Goal: Navigation & Orientation: Find specific page/section

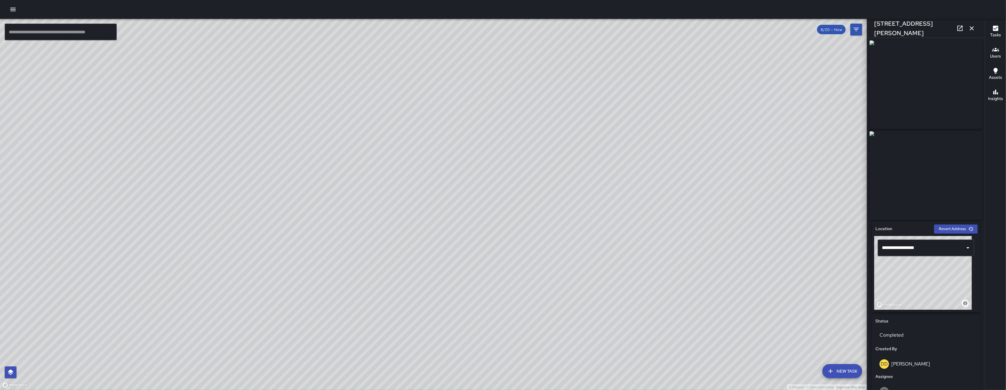
drag, startPoint x: 577, startPoint y: 288, endPoint x: 680, endPoint y: 390, distance: 144.9
click at [680, 389] on div "© Mapbox © OpenStreetMap Improve this map" at bounding box center [433, 204] width 867 height 371
click at [974, 27] on icon "button" at bounding box center [971, 28] width 7 height 7
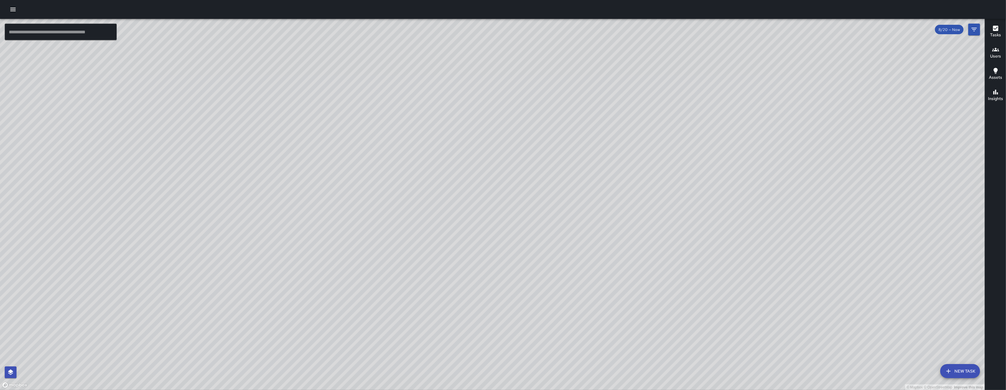
click at [11, 11] on icon "button" at bounding box center [12, 9] width 7 height 7
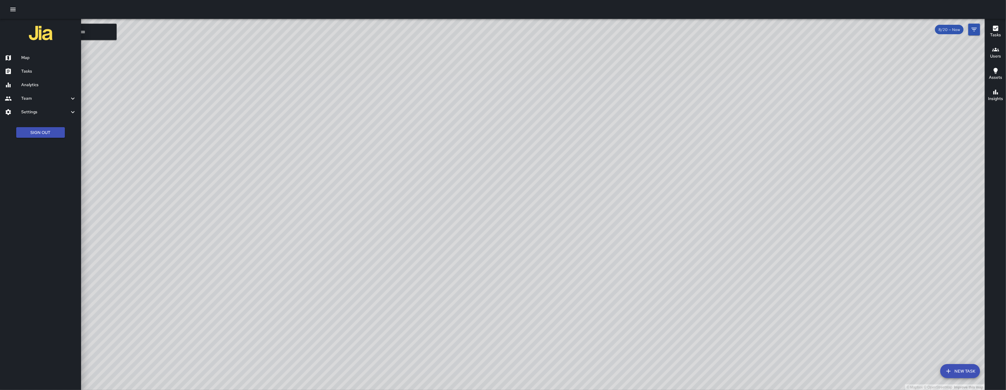
click at [355, 312] on div at bounding box center [503, 195] width 1006 height 390
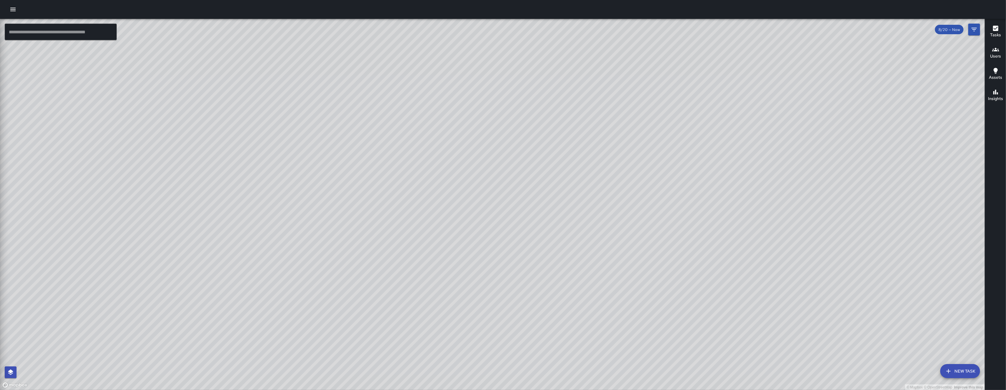
click at [355, 312] on div at bounding box center [503, 195] width 1006 height 390
click at [5, 9] on div at bounding box center [503, 9] width 1006 height 19
click at [12, 11] on icon "button" at bounding box center [12, 10] width 5 height 4
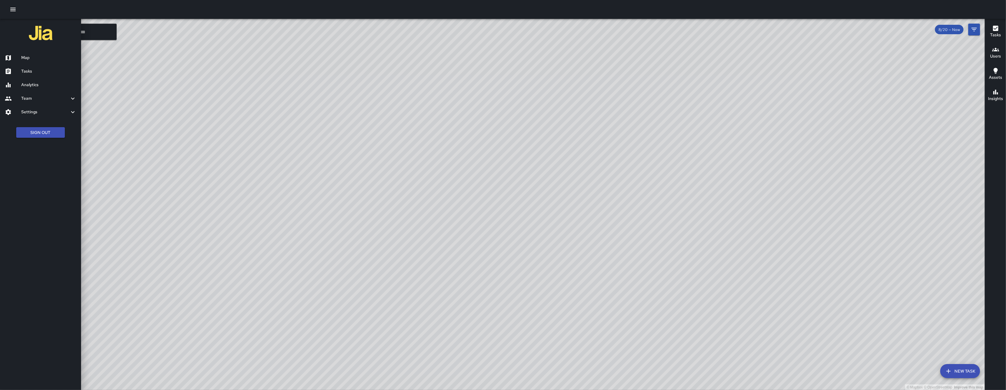
click at [62, 74] on h6 "Tasks" at bounding box center [48, 71] width 55 height 6
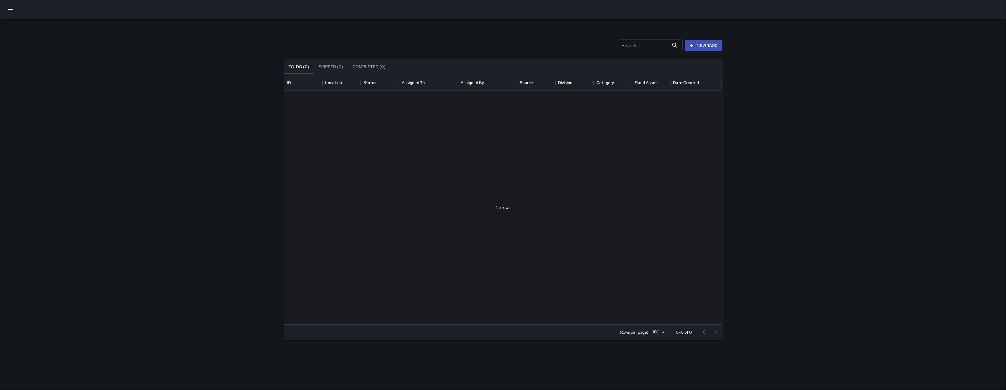
scroll to position [243, 432]
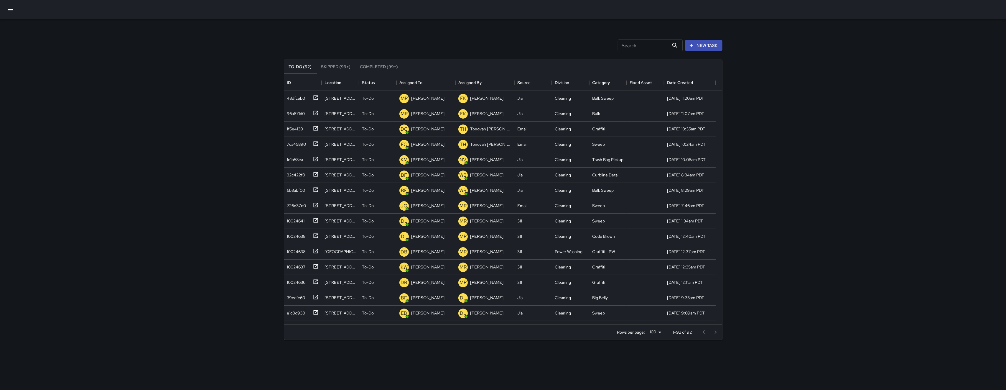
click at [470, 28] on div "Search Search New Task To-Do (92) Skipped (99+) Completed (99+) ID Location Sta…" at bounding box center [503, 183] width 453 height 329
click at [10, 9] on icon "button" at bounding box center [10, 9] width 7 height 7
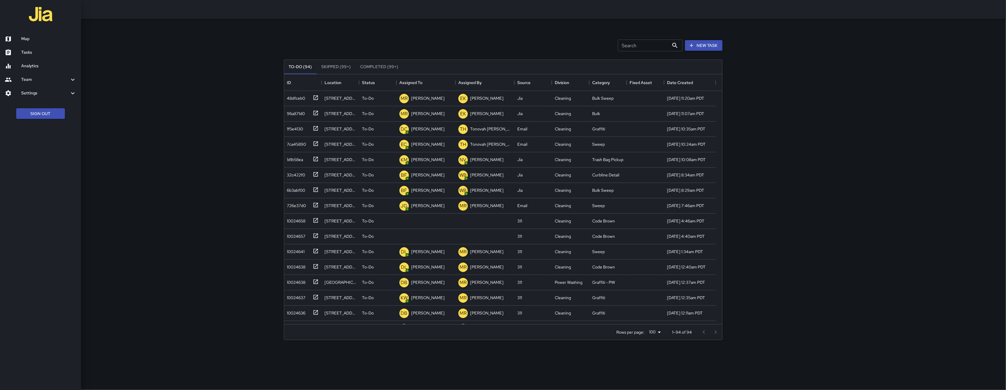
click at [28, 36] on h6 "Map" at bounding box center [48, 39] width 55 height 6
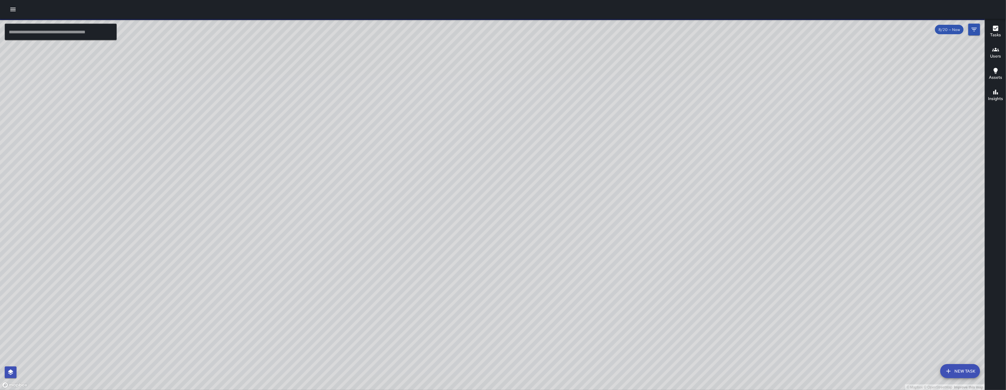
drag, startPoint x: 360, startPoint y: 221, endPoint x: 294, endPoint y: 265, distance: 79.4
click at [294, 265] on div "© Mapbox © OpenStreetMap Improve this map" at bounding box center [492, 204] width 985 height 371
click at [508, 231] on div "© Mapbox © OpenStreetMap Improve this map" at bounding box center [492, 204] width 985 height 371
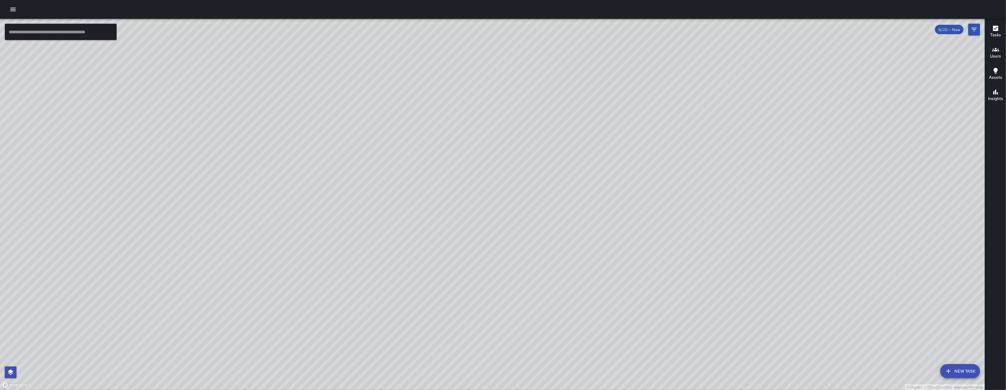
drag, startPoint x: 444, startPoint y: 277, endPoint x: 345, endPoint y: 340, distance: 116.9
click at [346, 340] on div "© Mapbox © OpenStreetMap Improve this map" at bounding box center [492, 204] width 985 height 371
drag, startPoint x: 592, startPoint y: 275, endPoint x: 625, endPoint y: 155, distance: 124.8
click at [625, 155] on div "© Mapbox © OpenStreetMap Improve this map" at bounding box center [492, 204] width 985 height 371
drag, startPoint x: 372, startPoint y: 372, endPoint x: 291, endPoint y: 390, distance: 83.5
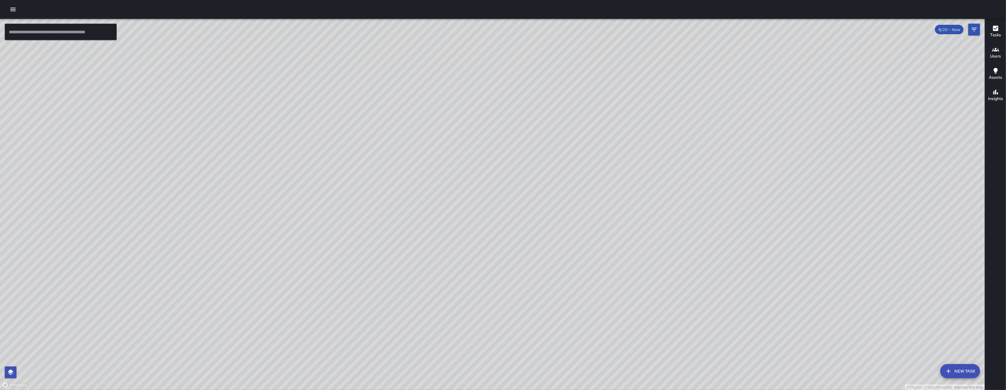
click at [300, 389] on div "© Mapbox © OpenStreetMap Improve this map" at bounding box center [492, 204] width 985 height 371
drag, startPoint x: 235, startPoint y: 279, endPoint x: 340, endPoint y: 276, distance: 104.1
click at [288, 276] on div "© Mapbox © OpenStreetMap Improve this map" at bounding box center [492, 204] width 985 height 371
drag, startPoint x: 340, startPoint y: 276, endPoint x: 355, endPoint y: 276, distance: 15.3
click at [355, 276] on div "© Mapbox © OpenStreetMap Improve this map" at bounding box center [492, 204] width 985 height 371
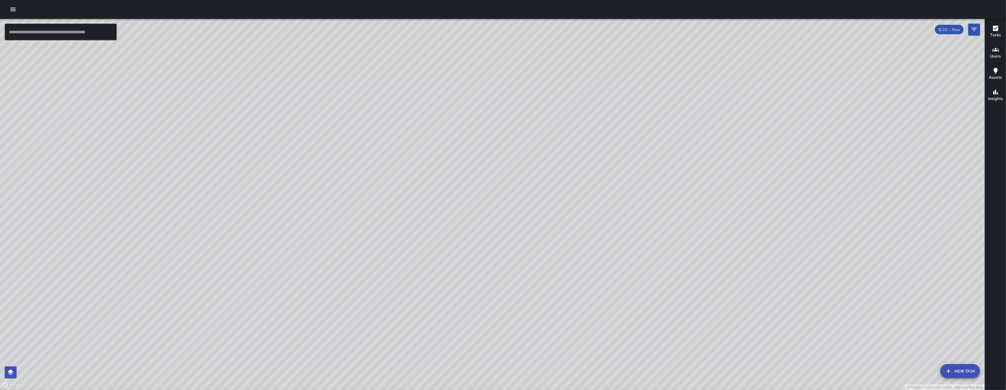
drag, startPoint x: 178, startPoint y: 248, endPoint x: 306, endPoint y: 168, distance: 151.1
click at [228, 198] on div "© Mapbox © OpenStreetMap Improve this map" at bounding box center [492, 204] width 985 height 371
click at [306, 164] on div "© Mapbox © OpenStreetMap Improve this map" at bounding box center [492, 204] width 985 height 371
